Goal: Task Accomplishment & Management: Manage account settings

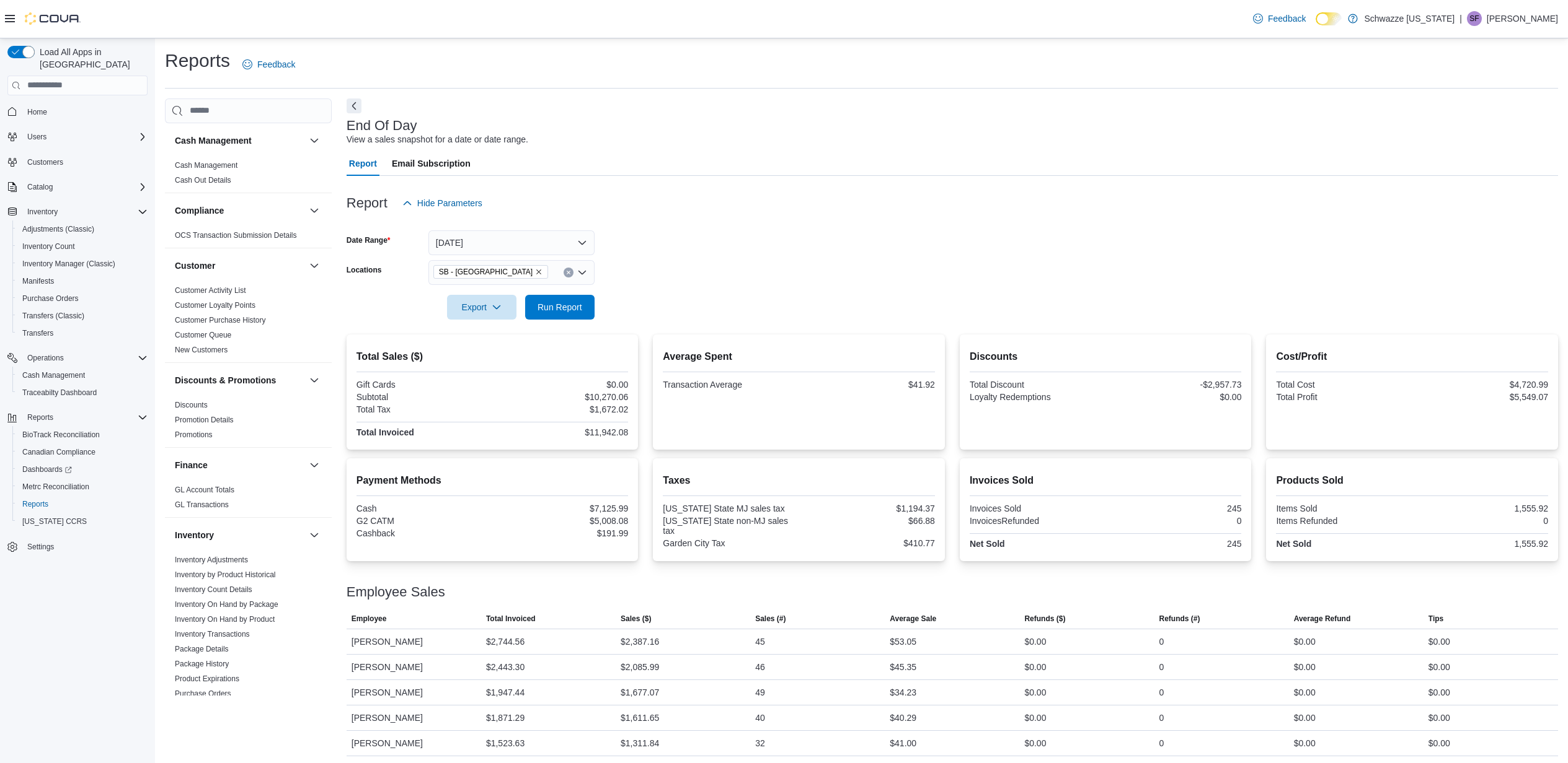
scroll to position [30, 0]
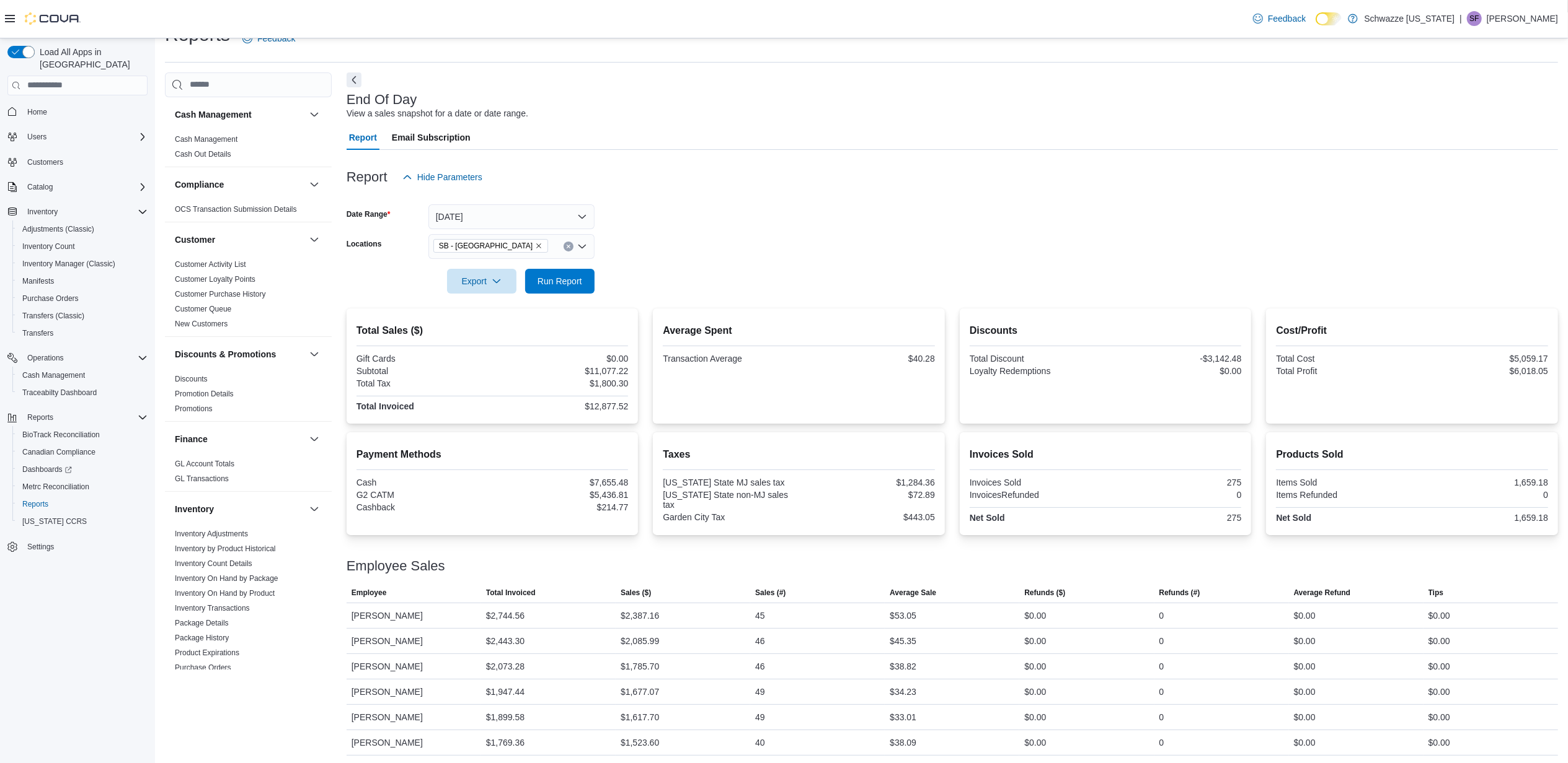
scroll to position [30, 0]
click at [220, 134] on link "Cash Management" at bounding box center [206, 136] width 63 height 8
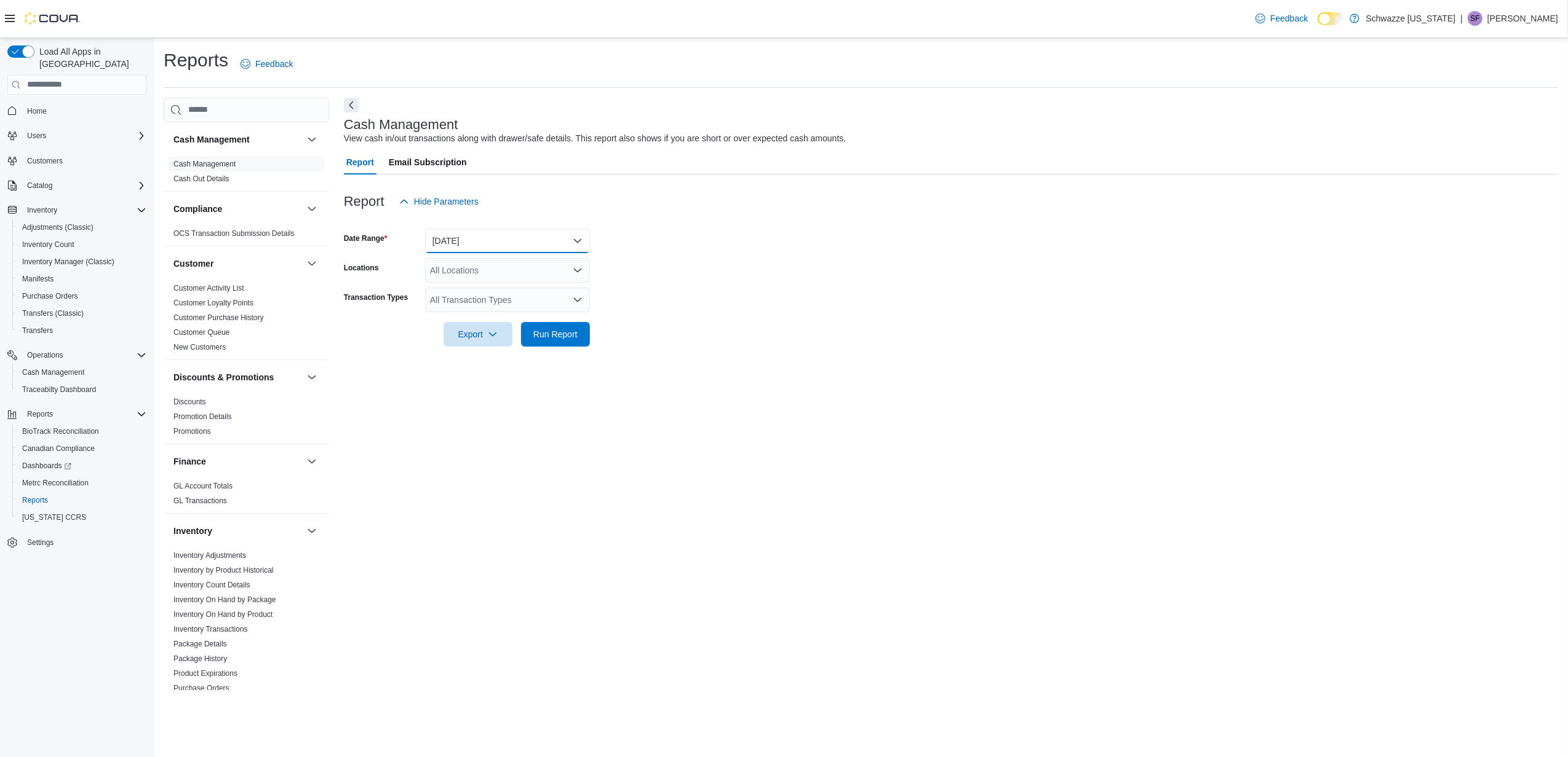
click at [515, 237] on button "[DATE]" at bounding box center [507, 241] width 165 height 24
click at [481, 312] on span "[DATE]" at bounding box center [514, 315] width 141 height 15
click at [51, 350] on span "Operations" at bounding box center [45, 355] width 36 height 10
click at [49, 350] on span "Operations" at bounding box center [45, 355] width 36 height 10
click at [57, 368] on span "Cash Management" at bounding box center [53, 372] width 62 height 10
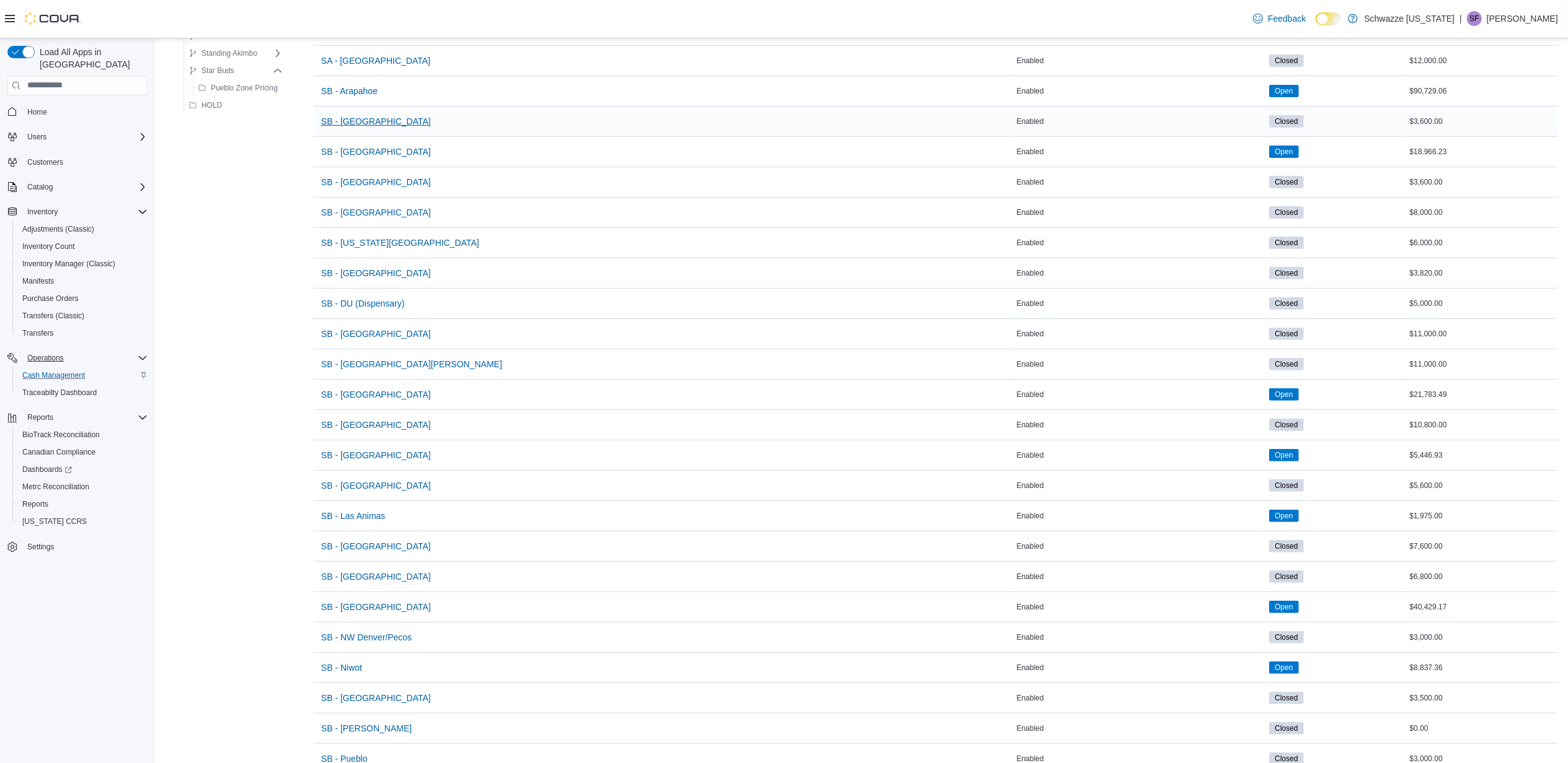
scroll to position [330, 0]
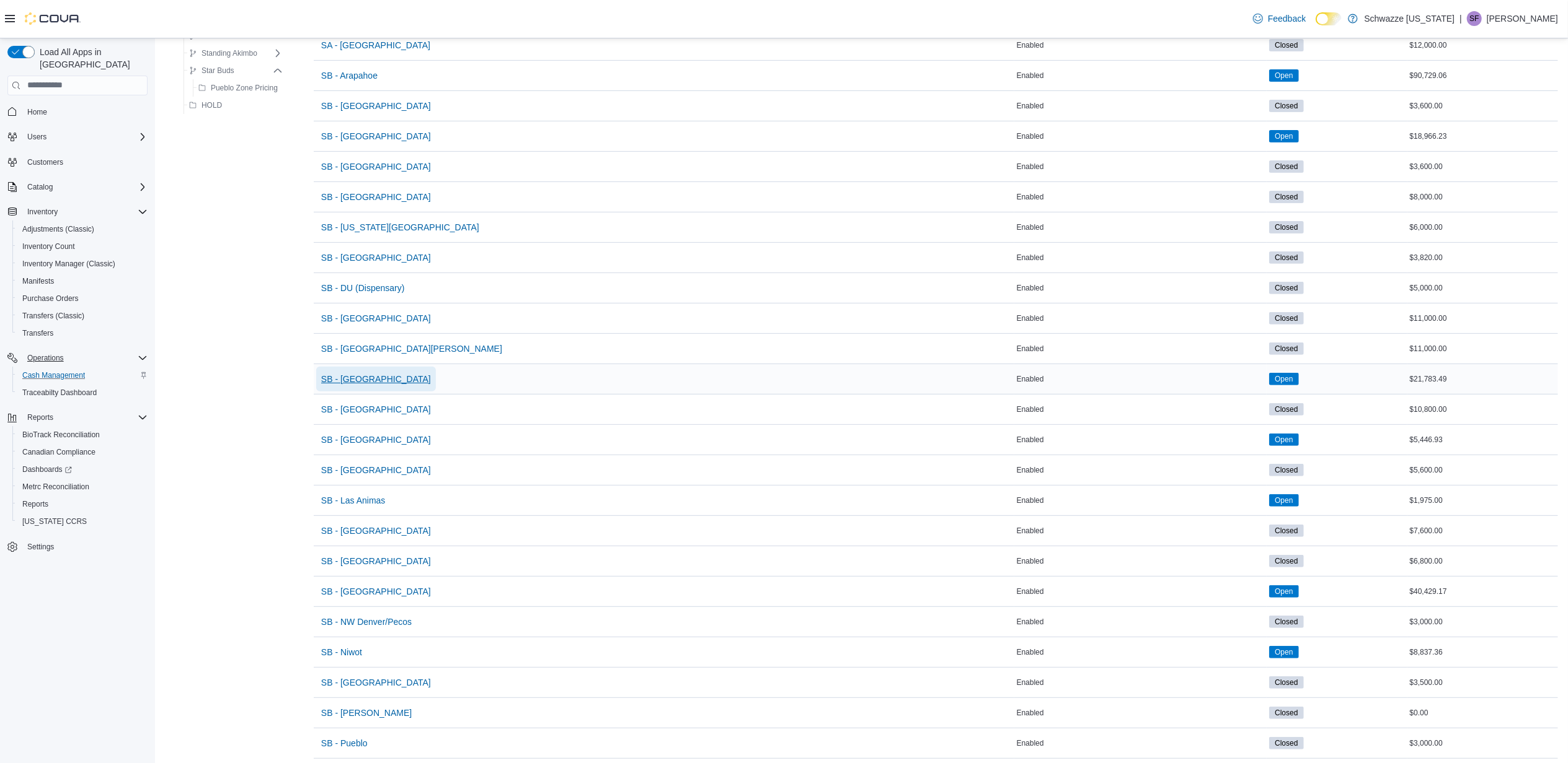
click at [375, 380] on span "SB - [GEOGRAPHIC_DATA]" at bounding box center [376, 378] width 110 height 12
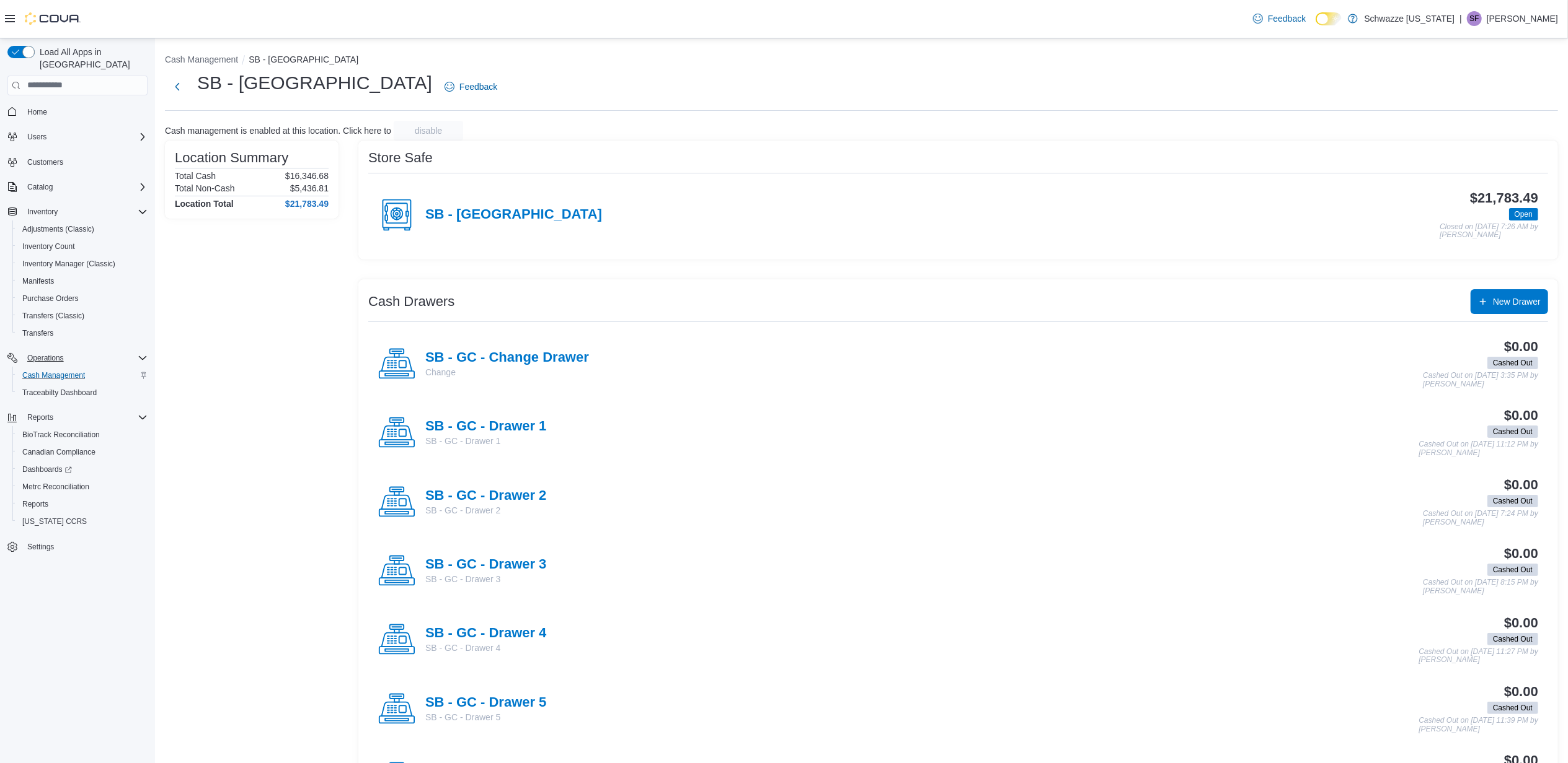
click at [477, 221] on h4 "SB - [GEOGRAPHIC_DATA]" at bounding box center [514, 215] width 177 height 16
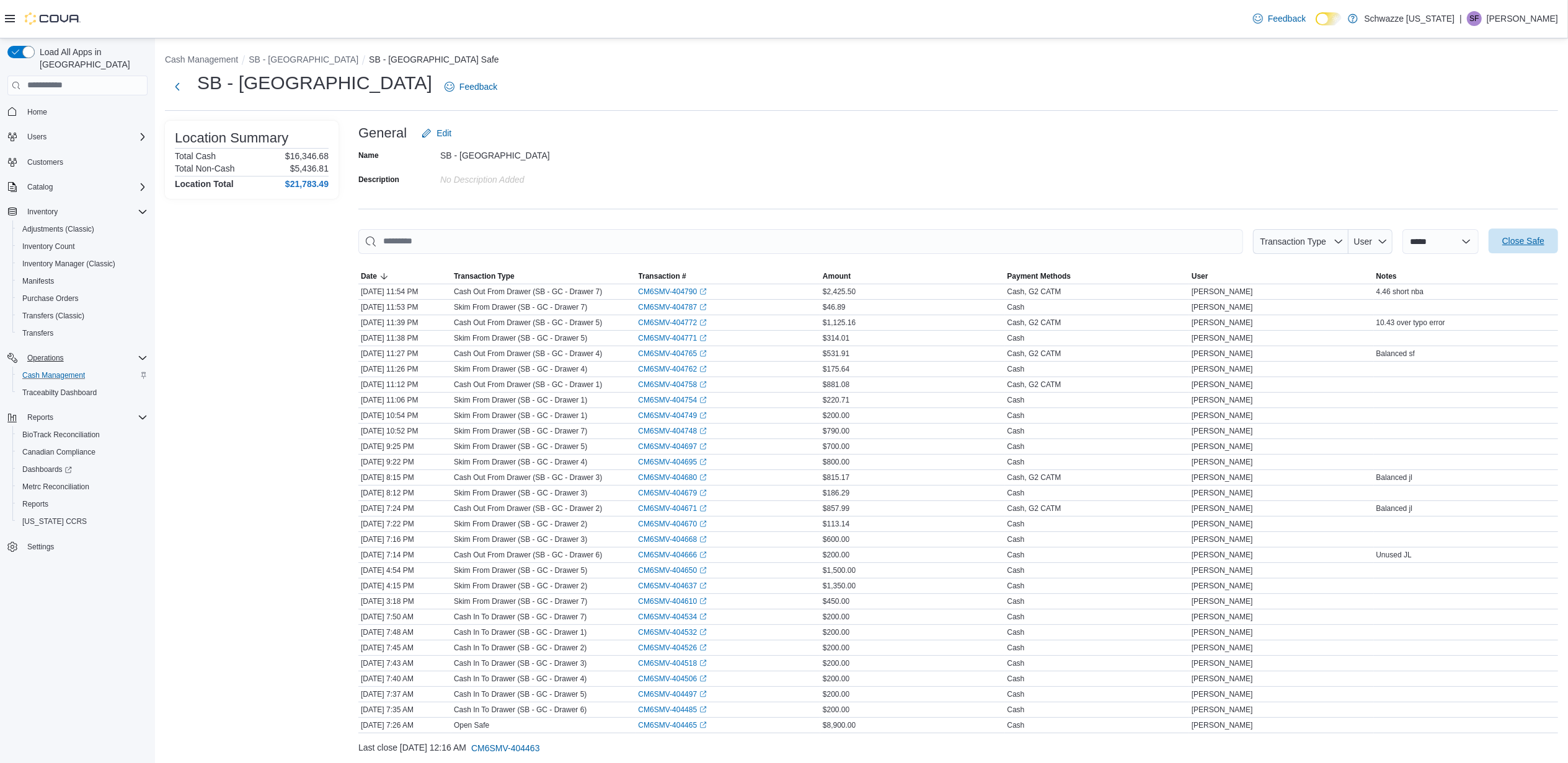
click at [1518, 234] on span "Close Safe" at bounding box center [1523, 241] width 54 height 24
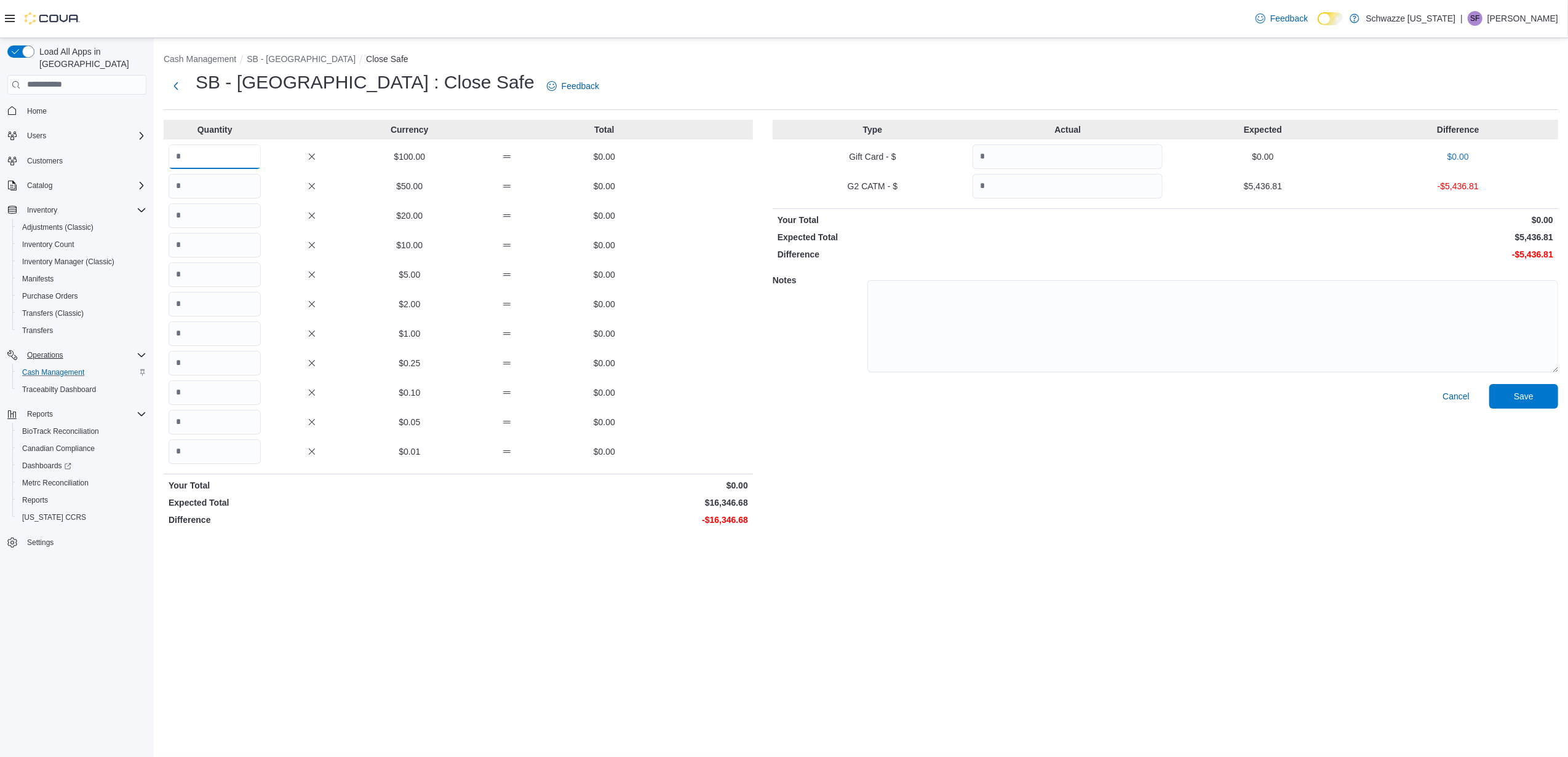
click at [184, 158] on input "Quantity" at bounding box center [214, 156] width 92 height 24
type input "***"
click at [187, 183] on input "Quantity" at bounding box center [214, 186] width 92 height 24
type input "**"
type input "***"
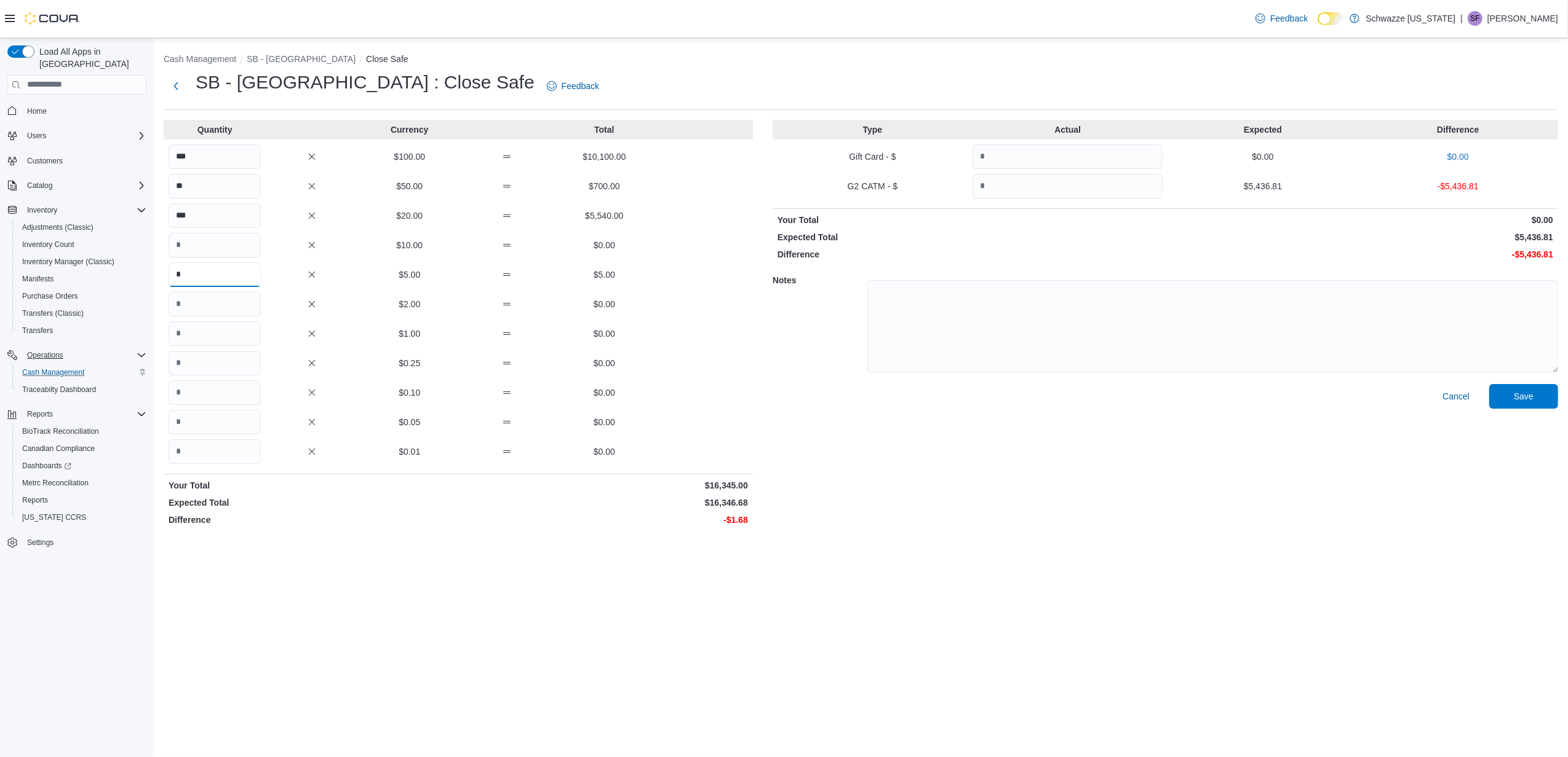
type input "*"
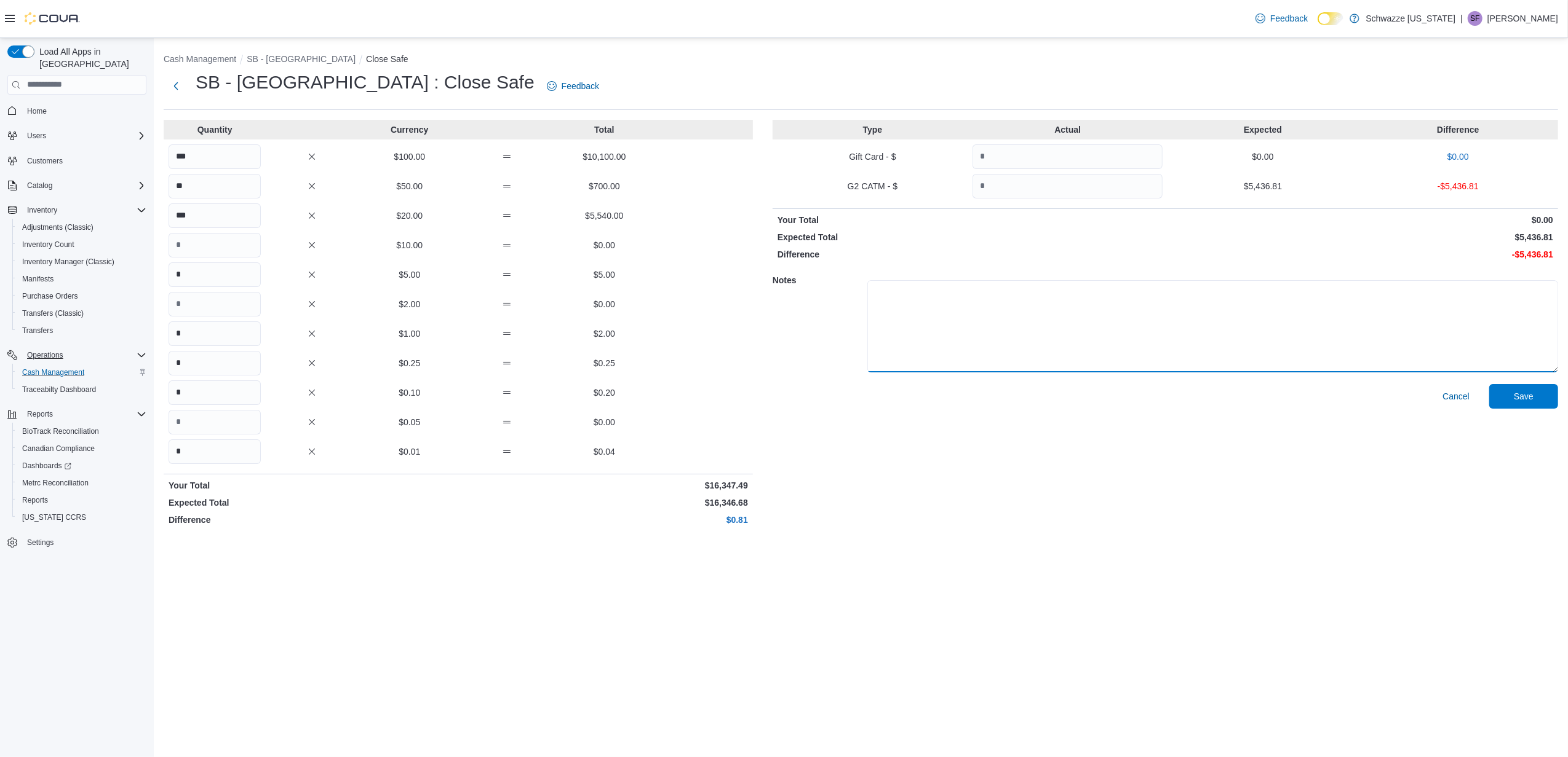
click at [924, 299] on textarea at bounding box center [1212, 326] width 690 height 92
click at [1014, 187] on input "Quantity" at bounding box center [1068, 186] width 190 height 24
type input "*******"
click at [1085, 303] on textarea at bounding box center [1212, 326] width 690 height 92
type textarea "*"
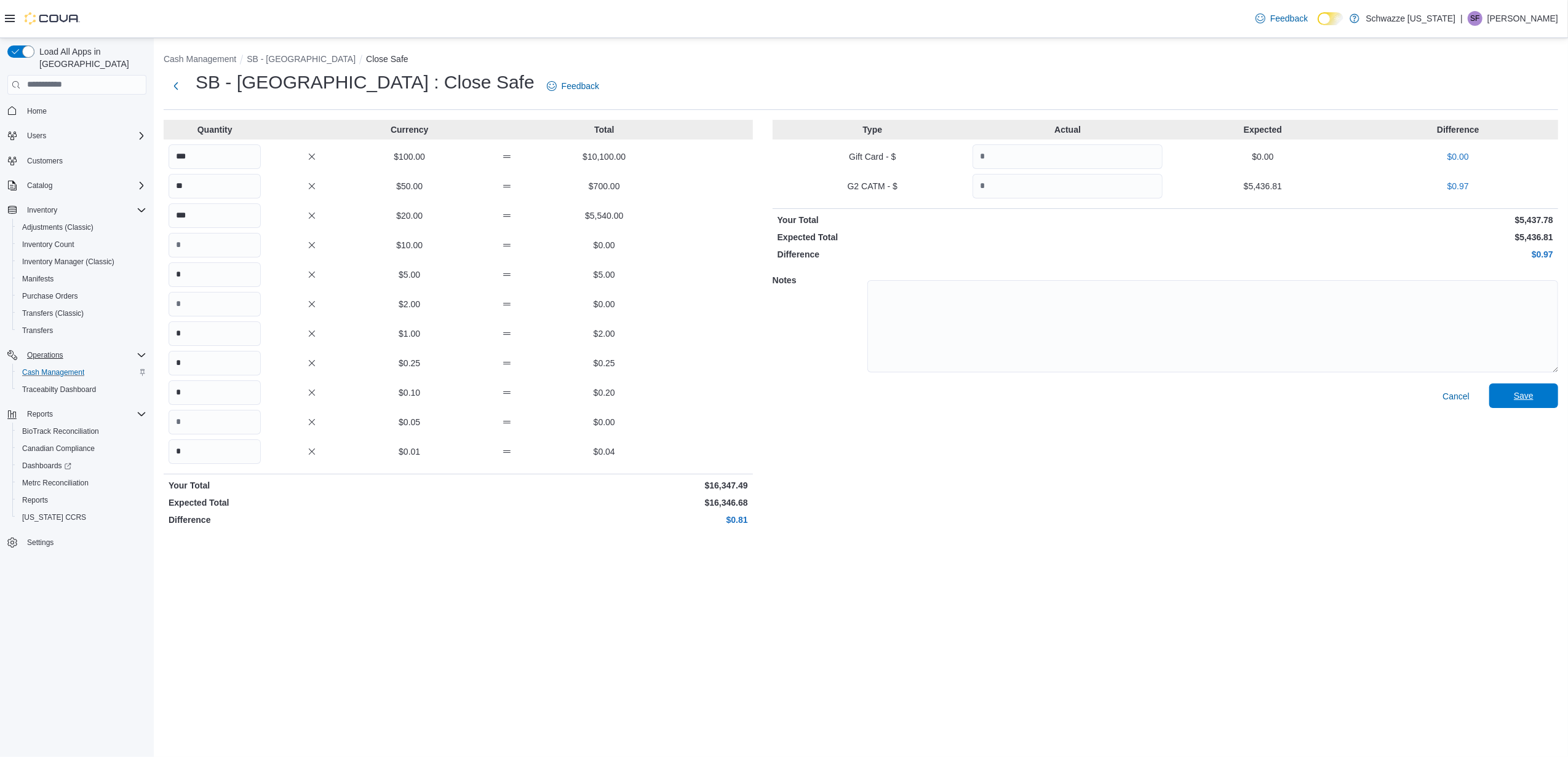
click at [1510, 396] on span "Save" at bounding box center [1523, 396] width 54 height 24
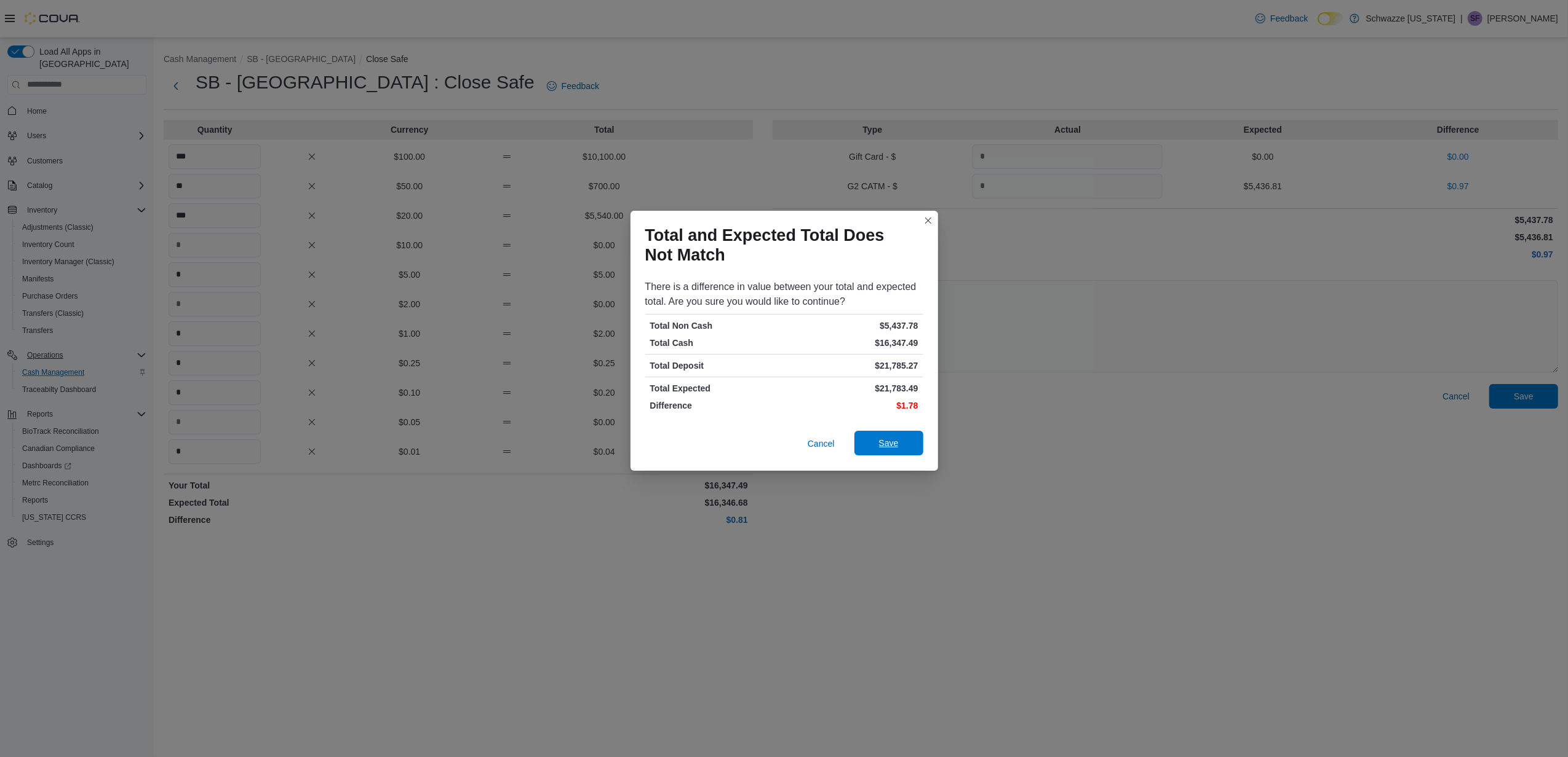
click at [890, 439] on span "Save" at bounding box center [888, 442] width 20 height 12
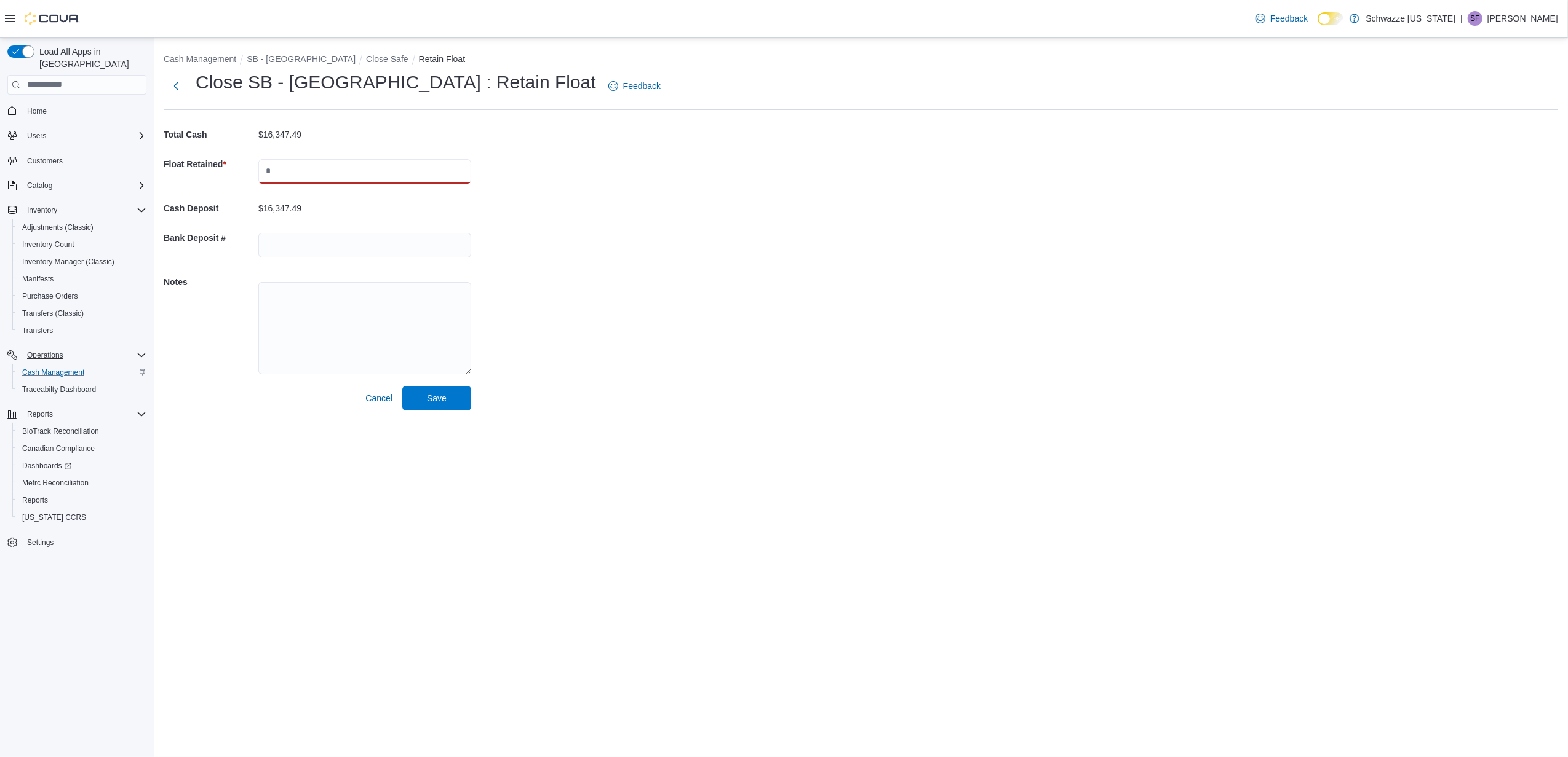
click at [327, 169] on input "text" at bounding box center [364, 171] width 212 height 24
type input "****"
click at [296, 241] on input "text" at bounding box center [364, 245] width 212 height 24
type input "*"
type input "**********"
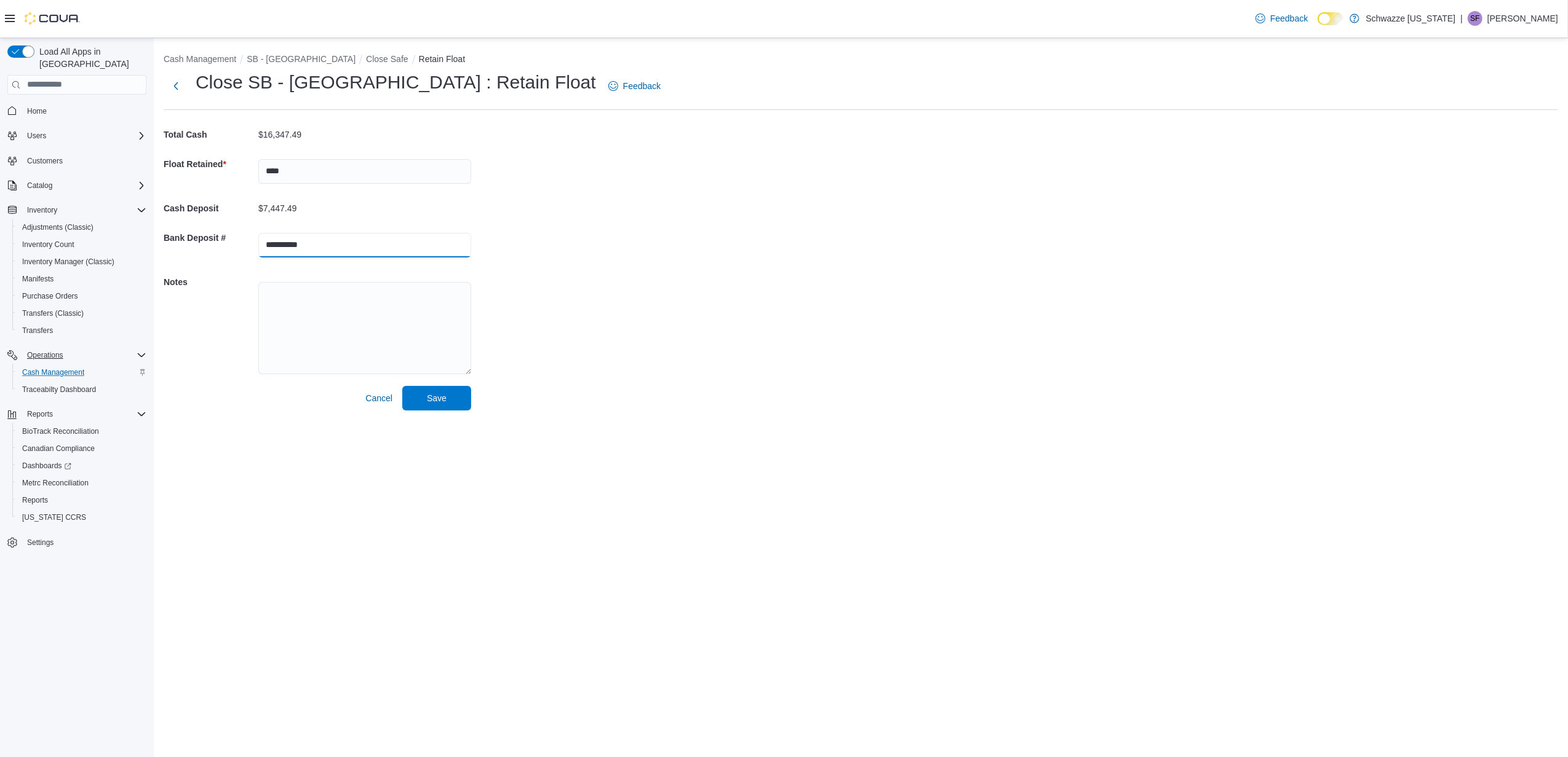
click at [402, 386] on button "Save" at bounding box center [437, 399] width 69 height 24
